Goal: Information Seeking & Learning: Learn about a topic

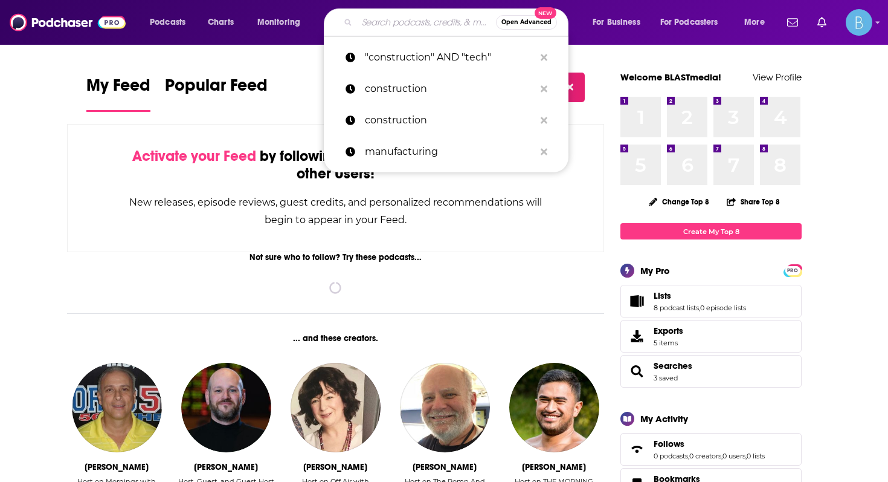
click at [371, 24] on input "Search podcasts, credits, & more..." at bounding box center [426, 22] width 139 height 19
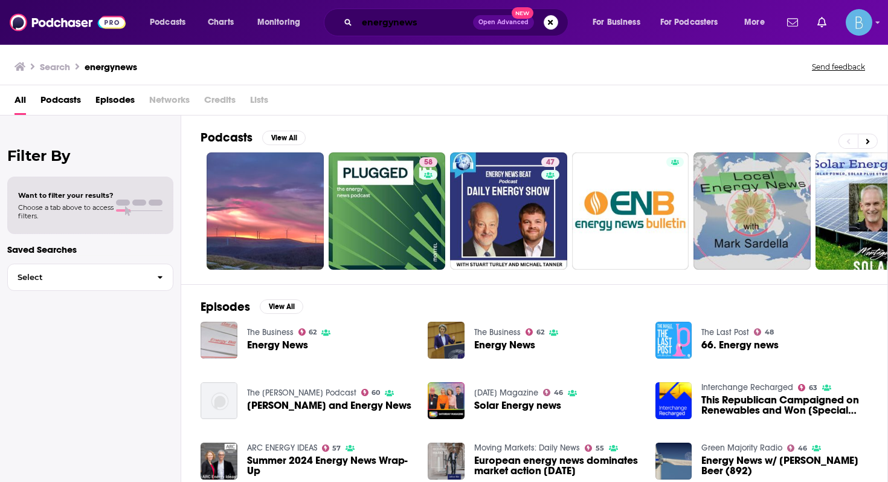
click at [419, 20] on input "energynews" at bounding box center [415, 22] width 116 height 19
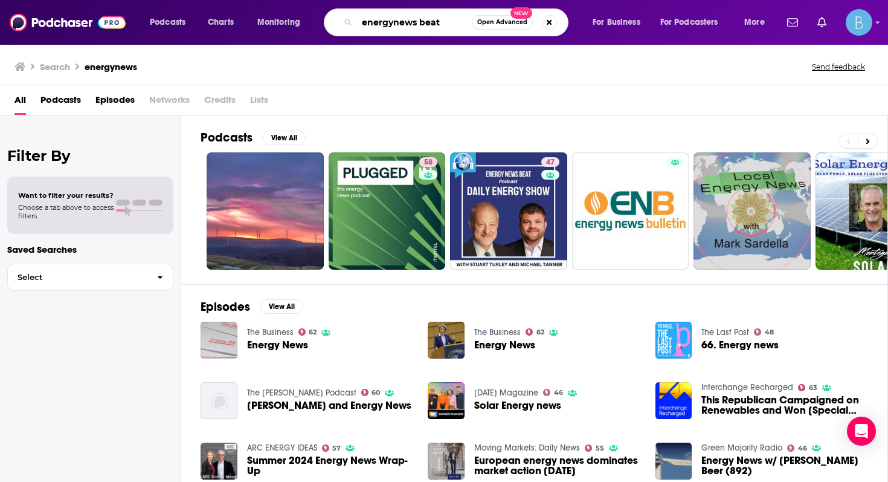
type input "energynews beat"
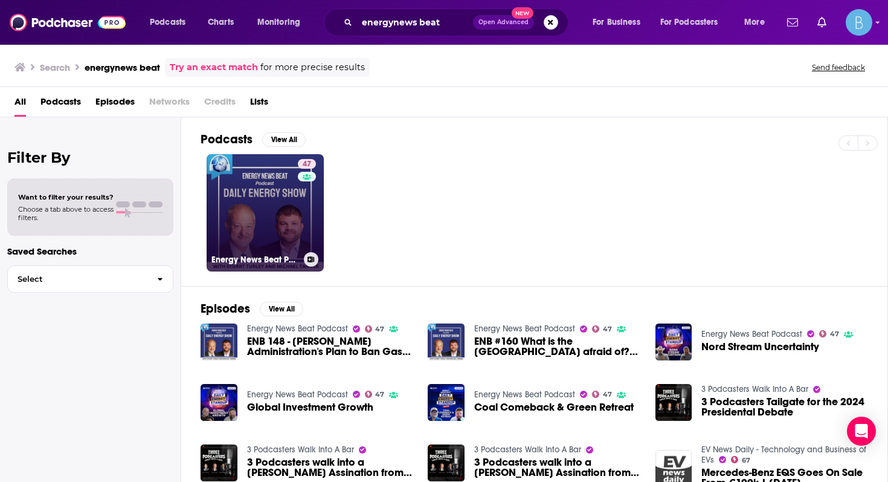
click at [264, 216] on link "47 Energy News Beat Podcast" at bounding box center [265, 212] width 117 height 117
